Goal: Task Accomplishment & Management: Complete application form

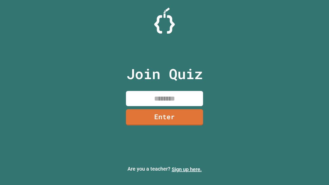
click at [187, 170] on link "Sign up here." at bounding box center [187, 170] width 30 height 6
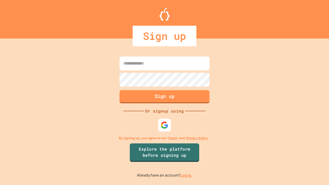
click at [187, 176] on link "Log in." at bounding box center [187, 175] width 12 height 5
